Goal: Task Accomplishment & Management: Complete application form

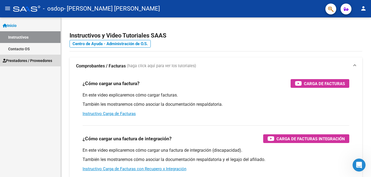
click at [26, 61] on span "Prestadores / Proveedores" at bounding box center [27, 61] width 49 height 6
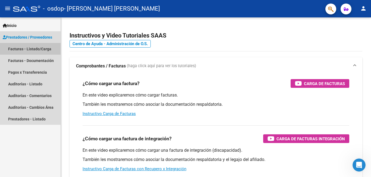
click at [46, 50] on link "Facturas - Listado/Carga" at bounding box center [30, 49] width 61 height 12
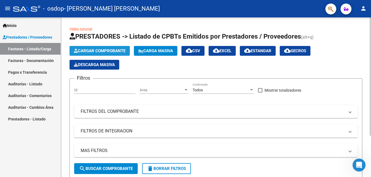
click at [98, 52] on span "Cargar Comprobante" at bounding box center [100, 50] width 52 height 5
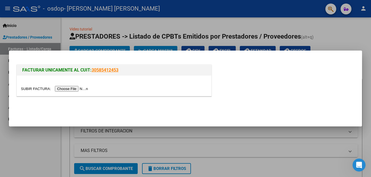
click at [75, 91] on input "file" at bounding box center [55, 89] width 69 height 6
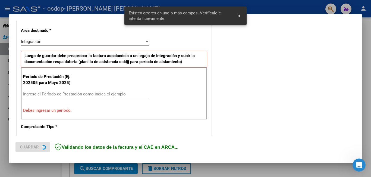
scroll to position [132, 0]
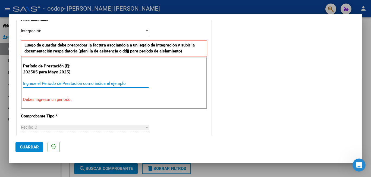
click at [51, 85] on input "Ingrese el Período de Prestación como indica el ejemplo" at bounding box center [85, 83] width 125 height 5
type input "2"
click at [143, 85] on input "2025" at bounding box center [85, 83] width 125 height 5
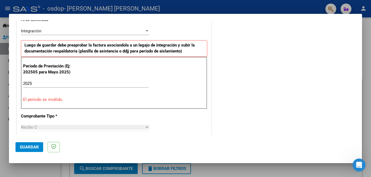
click at [268, 99] on div "COMENTARIOS Comentarios del Prestador / Gerenciador:" at bounding box center [284, 138] width 143 height 486
click at [177, 115] on div "CUIT * 27-38187568-2 Ingresar CUIT ANALISIS PRESTADOR [PERSON_NAME] [PERSON_NAM…" at bounding box center [114, 168] width 194 height 423
click at [28, 86] on input "2025" at bounding box center [85, 83] width 125 height 5
click at [23, 84] on input "2025" at bounding box center [85, 83] width 125 height 5
type input "2025"
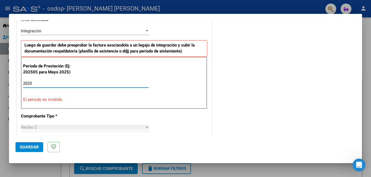
click at [41, 84] on input "2025" at bounding box center [85, 83] width 125 height 5
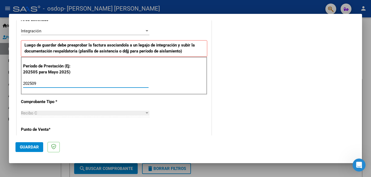
type input "202509"
click at [145, 112] on div at bounding box center [146, 113] width 5 height 4
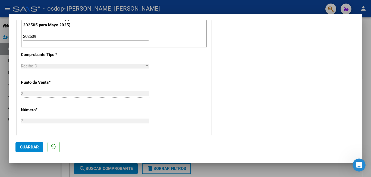
scroll to position [180, 0]
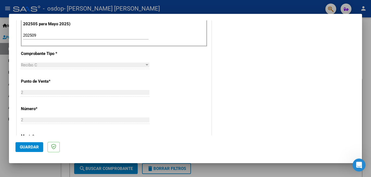
click at [146, 63] on div at bounding box center [146, 65] width 5 height 4
click at [145, 64] on div at bounding box center [146, 65] width 5 height 4
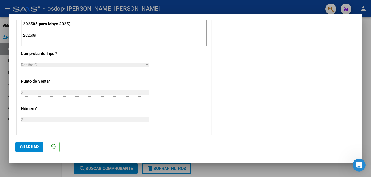
click at [145, 64] on div at bounding box center [146, 65] width 5 height 4
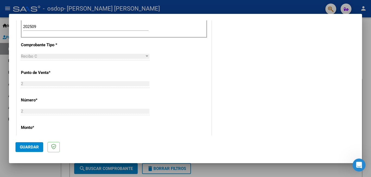
scroll to position [187, 0]
click at [146, 57] on div at bounding box center [147, 56] width 3 height 1
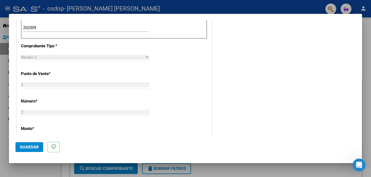
click at [146, 57] on div at bounding box center [147, 56] width 3 height 1
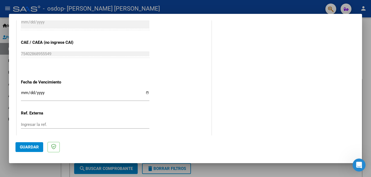
scroll to position [363, 0]
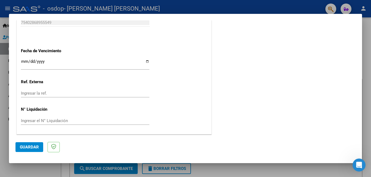
click at [147, 62] on input "Ingresar la fecha" at bounding box center [85, 63] width 128 height 9
click at [34, 149] on span "Guardar" at bounding box center [29, 146] width 19 height 5
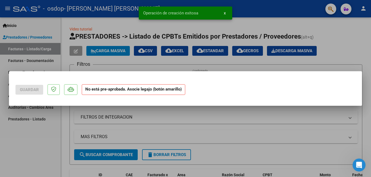
scroll to position [0, 0]
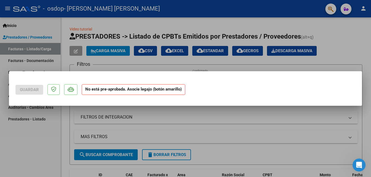
click at [312, 126] on div at bounding box center [185, 88] width 371 height 177
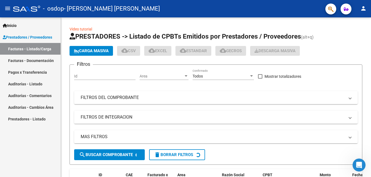
click at [312, 126] on div "Filtros Id Area Area Todos Confirmado Mostrar totalizadores FILTROS DEL COMPROB…" at bounding box center [216, 109] width 284 height 80
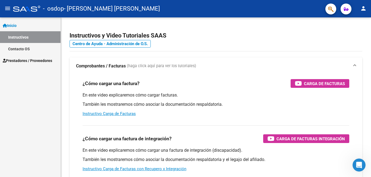
click at [79, 8] on span "- [PERSON_NAME] [PERSON_NAME]" at bounding box center [112, 9] width 96 height 12
click at [8, 6] on mat-icon "menu" at bounding box center [7, 8] width 7 height 7
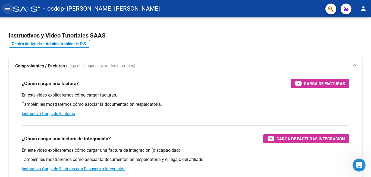
click at [6, 7] on mat-icon "menu" at bounding box center [7, 8] width 7 height 7
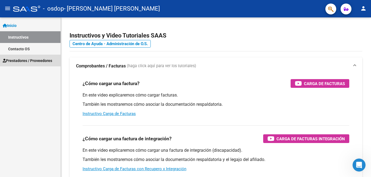
click at [40, 64] on link "Prestadores / Proveedores" at bounding box center [30, 61] width 61 height 12
click at [23, 58] on span "Prestadores / Proveedores" at bounding box center [27, 61] width 49 height 6
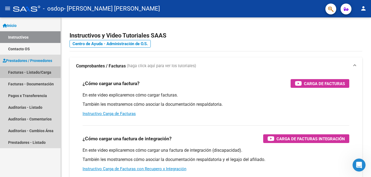
click at [37, 71] on link "Facturas - Listado/Carga" at bounding box center [30, 72] width 61 height 12
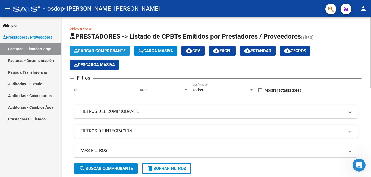
click at [111, 52] on span "Cargar Comprobante" at bounding box center [100, 50] width 52 height 5
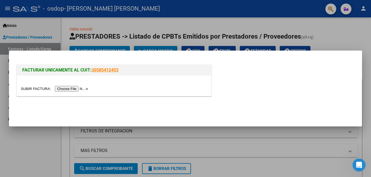
click at [81, 90] on input "file" at bounding box center [55, 89] width 69 height 6
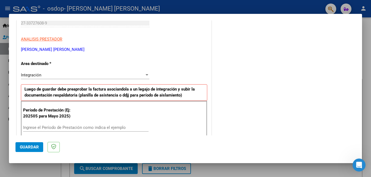
scroll to position [89, 0]
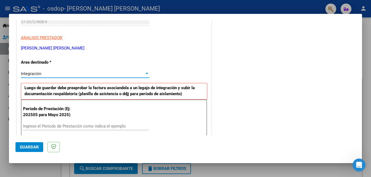
click at [146, 73] on div at bounding box center [147, 73] width 3 height 1
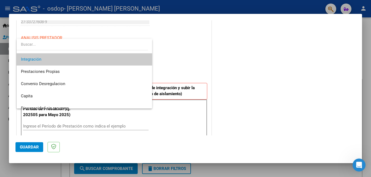
scroll to position [40, 0]
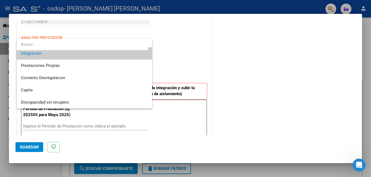
click at [242, 66] on div at bounding box center [185, 88] width 371 height 177
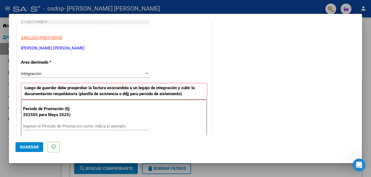
click at [66, 124] on input "Ingrese el Período de Prestación como indica el ejemplo" at bounding box center [85, 126] width 125 height 5
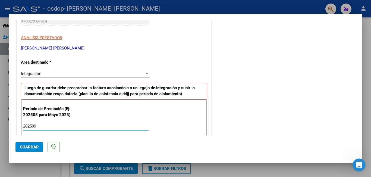
type input "202509"
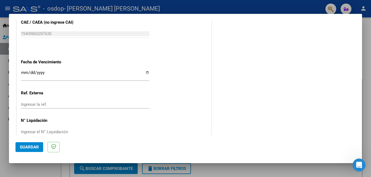
scroll to position [363, 0]
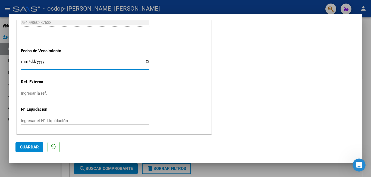
click at [146, 61] on input "Ingresar la fecha" at bounding box center [85, 63] width 128 height 9
type input "[DATE]"
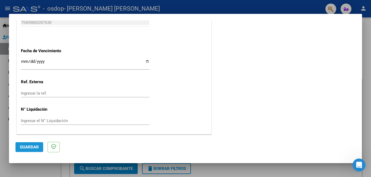
click at [26, 149] on span "Guardar" at bounding box center [29, 146] width 19 height 5
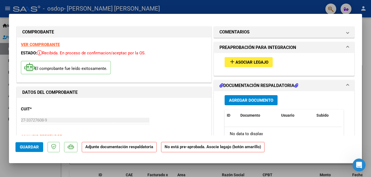
scroll to position [0, 0]
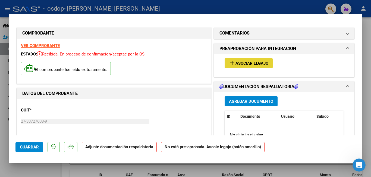
click at [245, 64] on span "Asociar Legajo" at bounding box center [251, 63] width 33 height 5
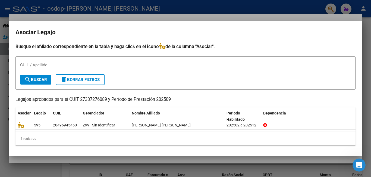
click at [147, 20] on div at bounding box center [185, 88] width 371 height 177
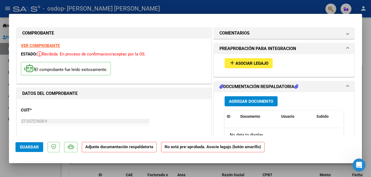
click at [137, 12] on div at bounding box center [185, 88] width 371 height 177
type input "$ 0,00"
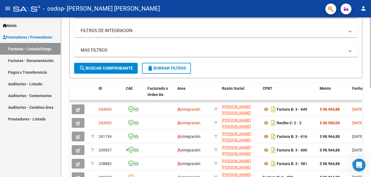
scroll to position [101, 0]
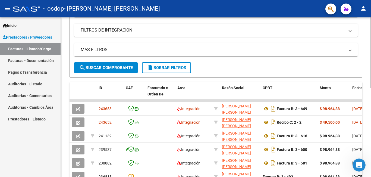
click at [371, 121] on div at bounding box center [370, 98] width 1 height 71
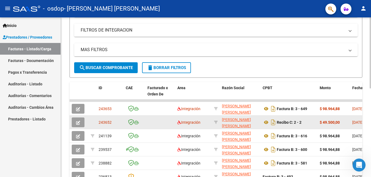
drag, startPoint x: 80, startPoint y: 123, endPoint x: 350, endPoint y: 120, distance: 270.0
click at [350, 120] on datatable-body-cell "$ 49.500,00" at bounding box center [333, 121] width 33 height 13
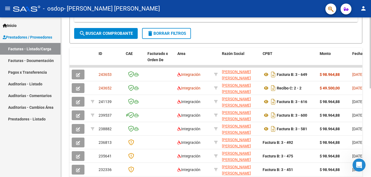
click at [371, 129] on div at bounding box center [370, 114] width 1 height 71
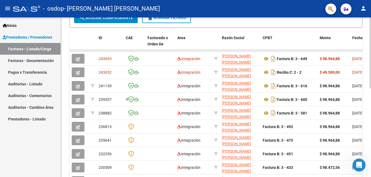
drag, startPoint x: 321, startPoint y: 51, endPoint x: 360, endPoint y: 50, distance: 38.8
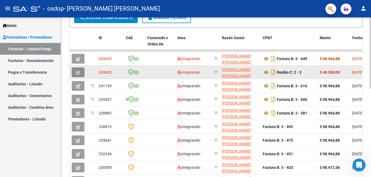
click at [76, 73] on icon "button" at bounding box center [78, 73] width 4 height 4
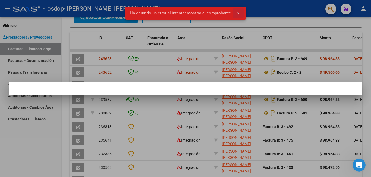
click at [237, 12] on span "x" at bounding box center [238, 13] width 2 height 5
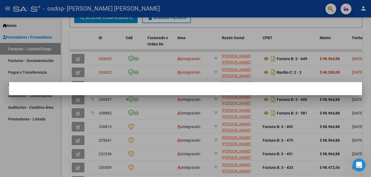
click at [243, 57] on div at bounding box center [185, 88] width 371 height 177
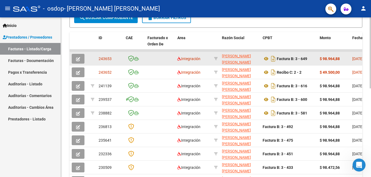
click at [357, 61] on span "[DATE]" at bounding box center [357, 58] width 11 height 4
click at [319, 56] on datatable-body-cell "$ 98.964,88" at bounding box center [333, 58] width 33 height 13
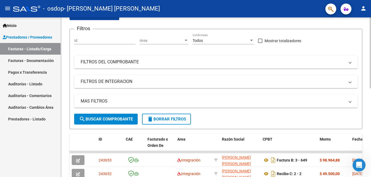
click at [371, 46] on div at bounding box center [370, 75] width 1 height 71
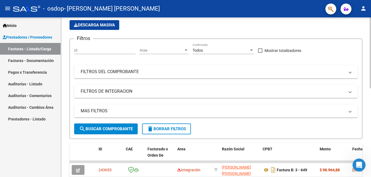
scroll to position [0, 0]
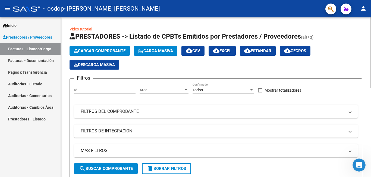
click at [371, 58] on div at bounding box center [370, 52] width 1 height 71
click at [92, 53] on span "Cargar Comprobante" at bounding box center [100, 50] width 52 height 5
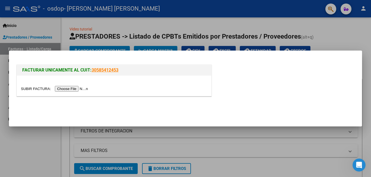
click at [77, 87] on input "file" at bounding box center [55, 89] width 69 height 6
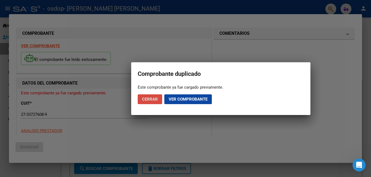
click at [157, 100] on span "Cerrar" at bounding box center [150, 99] width 16 height 5
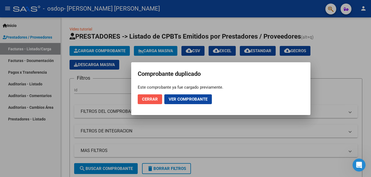
click at [155, 100] on span "Cerrar" at bounding box center [150, 99] width 16 height 5
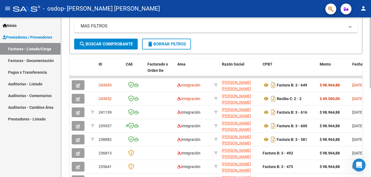
click at [371, 136] on div at bounding box center [370, 109] width 1 height 71
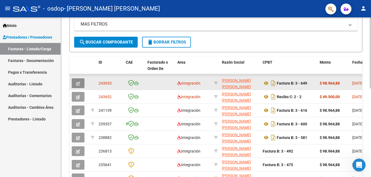
click at [80, 85] on icon "button" at bounding box center [78, 83] width 4 height 4
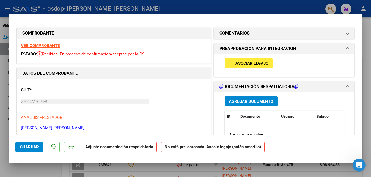
scroll to position [30, 0]
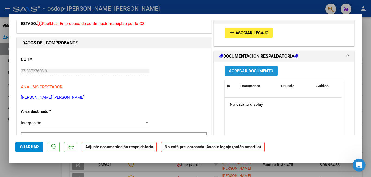
click at [238, 71] on span "Agregar Documento" at bounding box center [251, 70] width 44 height 5
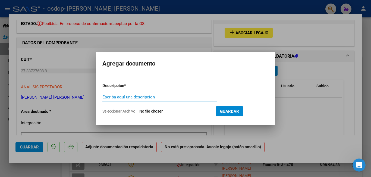
click at [140, 96] on input "Escriba aquí una descripcion" at bounding box center [159, 97] width 115 height 5
type input "Planilla de asistencia"
click at [127, 111] on span "Seleccionar Archivo" at bounding box center [118, 111] width 33 height 4
click at [139, 111] on input "Seleccionar Archivo" at bounding box center [175, 111] width 72 height 5
type input "C:\fakepath\[PERSON_NAME] septiembre psp.pdf"
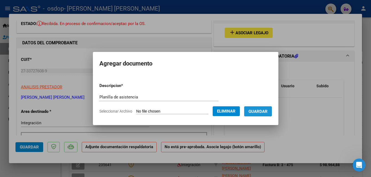
click at [266, 112] on span "Guardar" at bounding box center [257, 111] width 19 height 5
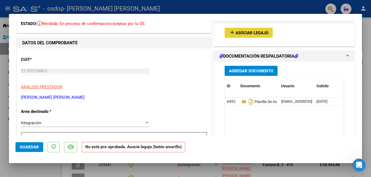
click at [243, 32] on span "Asociar Legajo" at bounding box center [251, 32] width 33 height 5
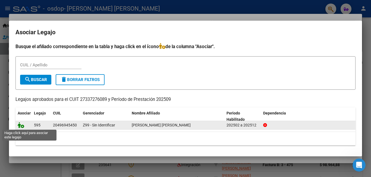
click at [21, 126] on icon at bounding box center [21, 125] width 7 height 6
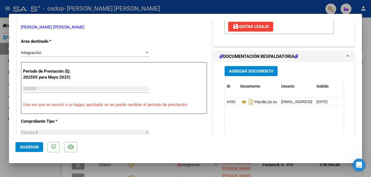
scroll to position [351, 0]
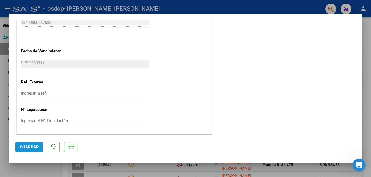
click at [28, 149] on span "Guardar" at bounding box center [29, 146] width 19 height 5
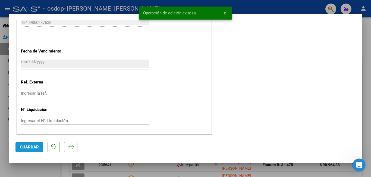
click at [30, 149] on span "Guardar" at bounding box center [29, 146] width 19 height 5
click at [225, 12] on span "x" at bounding box center [225, 13] width 2 height 5
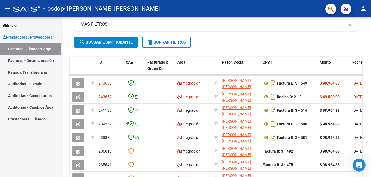
scroll to position [126, 0]
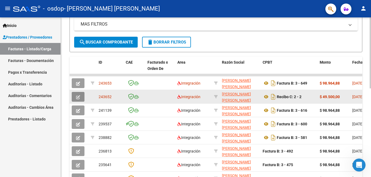
click at [80, 95] on icon "button" at bounding box center [78, 97] width 4 height 4
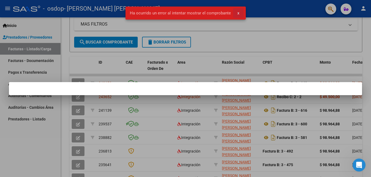
click at [236, 15] on button "x" at bounding box center [238, 13] width 11 height 10
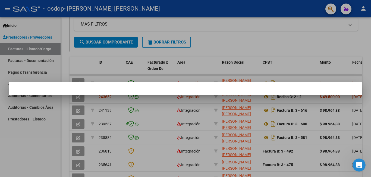
click at [294, 37] on div at bounding box center [185, 88] width 371 height 177
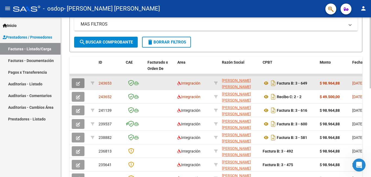
click at [78, 84] on icon "button" at bounding box center [78, 83] width 4 height 4
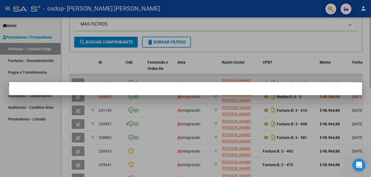
click at [78, 84] on mat-dialog-container at bounding box center [185, 88] width 353 height 13
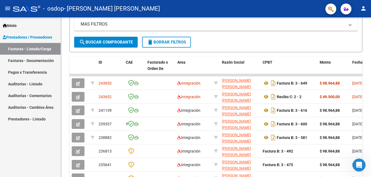
click at [27, 10] on div at bounding box center [26, 9] width 27 height 6
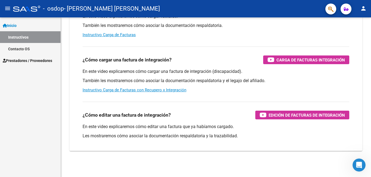
scroll to position [79, 0]
click at [339, 81] on p "También les mostraremos cómo asociar la documentación respaldatoria y el legajo…" at bounding box center [216, 81] width 267 height 6
click at [36, 60] on span "Prestadores / Proveedores" at bounding box center [27, 61] width 49 height 6
click at [24, 60] on span "Prestadores / Proveedores" at bounding box center [27, 61] width 49 height 6
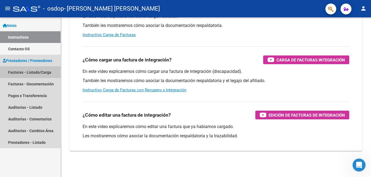
click at [45, 74] on link "Facturas - Listado/Carga" at bounding box center [30, 72] width 61 height 12
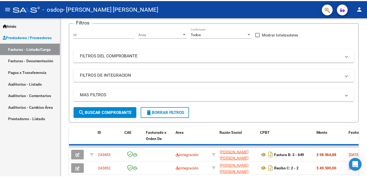
scroll to position [126, 0]
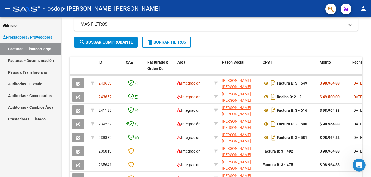
click at [20, 12] on div "- [PERSON_NAME] [PERSON_NAME]" at bounding box center [167, 9] width 308 height 12
click at [363, 5] on mat-icon "person" at bounding box center [363, 8] width 7 height 7
click at [353, 36] on button "exit_to_app Salir" at bounding box center [352, 35] width 33 height 13
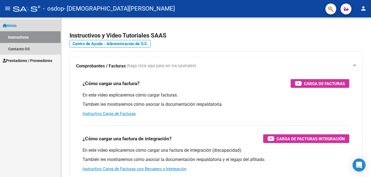
click at [13, 24] on span "Inicio" at bounding box center [10, 26] width 14 height 6
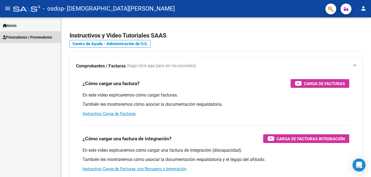
click at [21, 36] on span "Prestadores / Proveedores" at bounding box center [27, 37] width 49 height 6
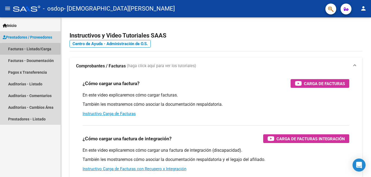
click at [39, 50] on link "Facturas - Listado/Carga" at bounding box center [30, 49] width 61 height 12
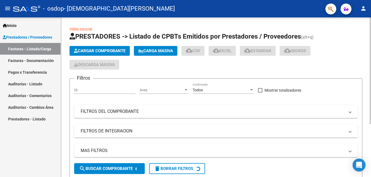
click at [111, 49] on span "Cargar Comprobante" at bounding box center [100, 50] width 52 height 5
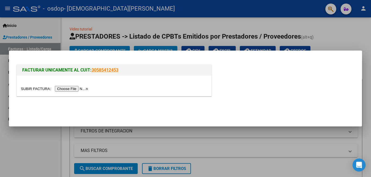
click at [72, 89] on input "file" at bounding box center [55, 89] width 69 height 6
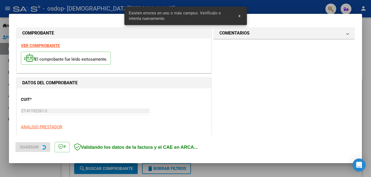
scroll to position [132, 0]
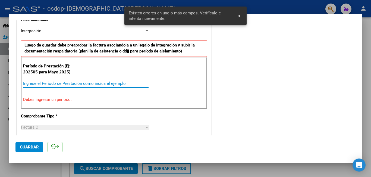
click at [46, 83] on input "Ingrese el Período de Prestación como indica el ejemplo" at bounding box center [85, 83] width 125 height 5
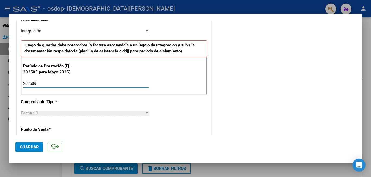
type input "202509"
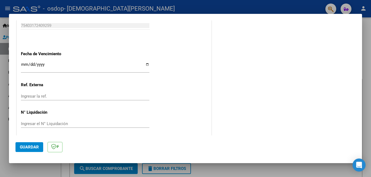
scroll to position [363, 0]
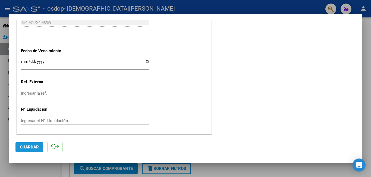
click at [30, 146] on span "Guardar" at bounding box center [29, 146] width 19 height 5
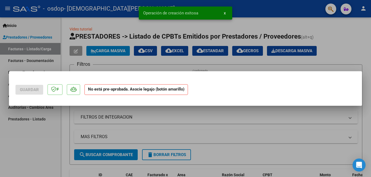
scroll to position [0, 0]
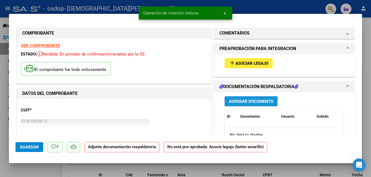
click at [250, 101] on span "Agregar Documento" at bounding box center [251, 101] width 44 height 5
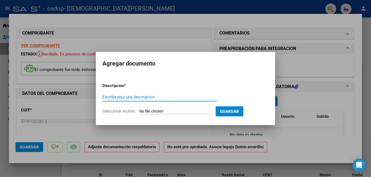
click at [126, 96] on input "Escriba aquí una descripcion" at bounding box center [159, 97] width 115 height 5
type input "Planilla de asistencia"
click at [126, 112] on span "Seleccionar Archivo" at bounding box center [118, 111] width 33 height 4
click at [139, 112] on input "Seleccionar Archivo" at bounding box center [175, 111] width 72 height 5
type input "C:\fakepath\skanata septiembre psi.pdf"
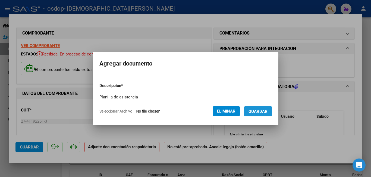
click at [265, 112] on span "Guardar" at bounding box center [257, 111] width 19 height 5
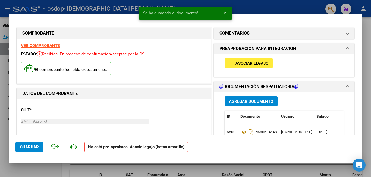
scroll to position [7, 0]
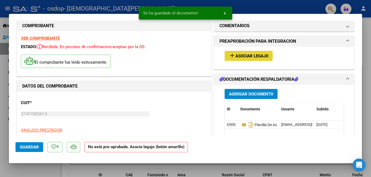
click at [255, 55] on span "Asociar Legajo" at bounding box center [251, 55] width 33 height 5
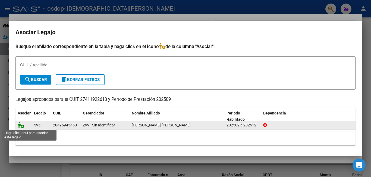
click at [22, 126] on icon at bounding box center [21, 125] width 7 height 6
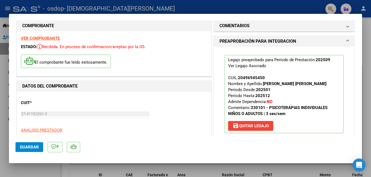
click at [34, 148] on span "Guardar" at bounding box center [29, 146] width 19 height 5
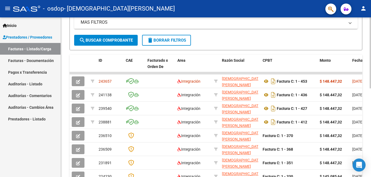
scroll to position [131, 0]
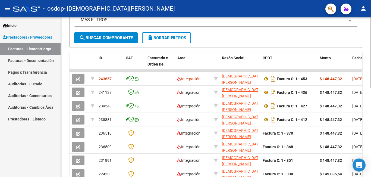
click at [367, 129] on div at bounding box center [370, 112] width 1 height 71
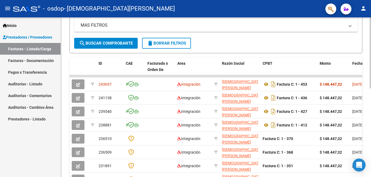
scroll to position [126, 0]
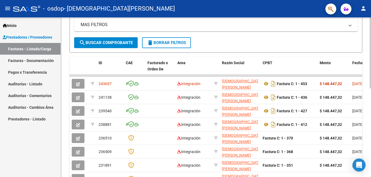
click at [367, 127] on div at bounding box center [370, 110] width 1 height 71
